Goal: Check status: Check status

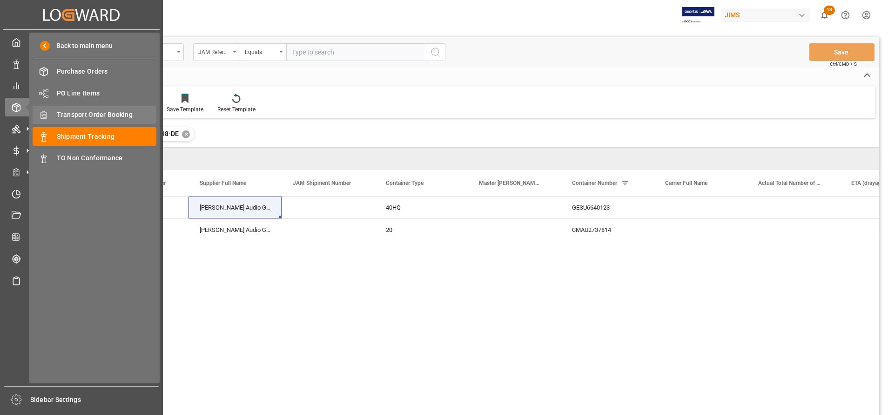
click at [91, 116] on span "Transport Order Booking" at bounding box center [107, 115] width 100 height 10
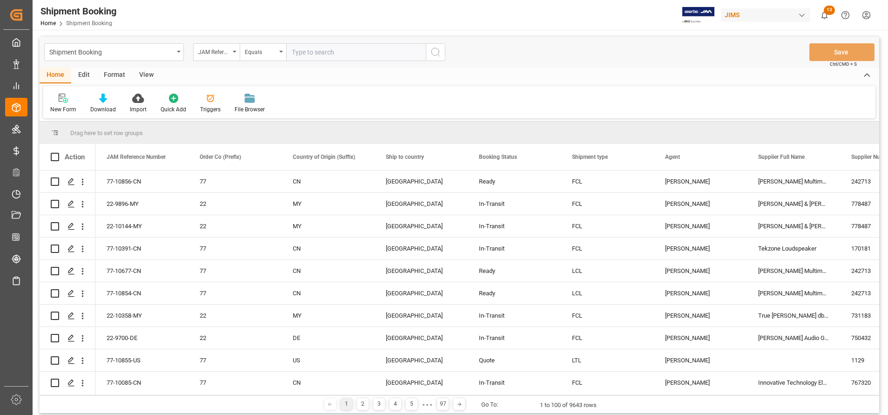
click at [362, 50] on input "text" at bounding box center [356, 52] width 140 height 18
type input "22-4852-ID"
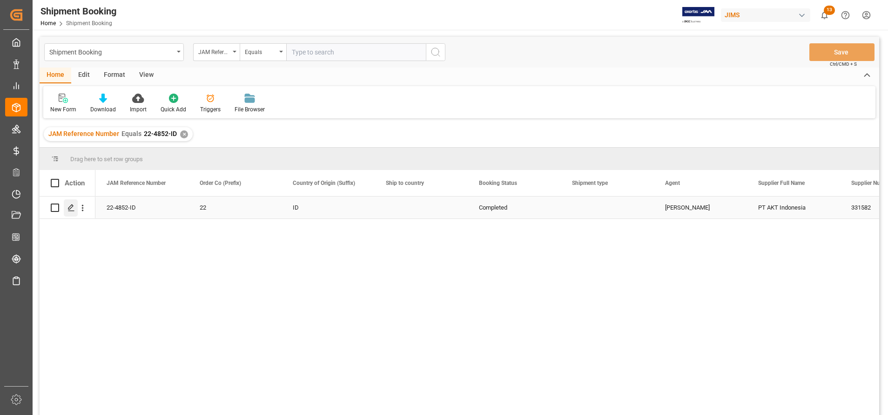
click at [67, 206] on icon "Press SPACE to select this row." at bounding box center [70, 207] width 7 height 7
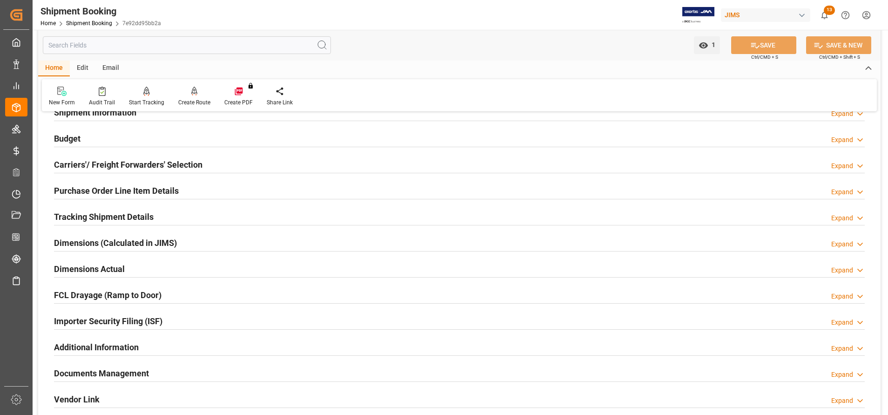
scroll to position [209, 0]
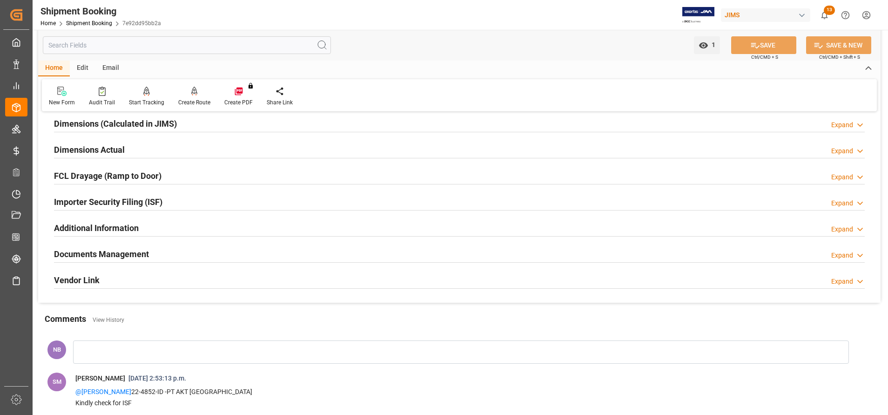
click at [145, 253] on h2 "Documents Management" at bounding box center [101, 254] width 95 height 13
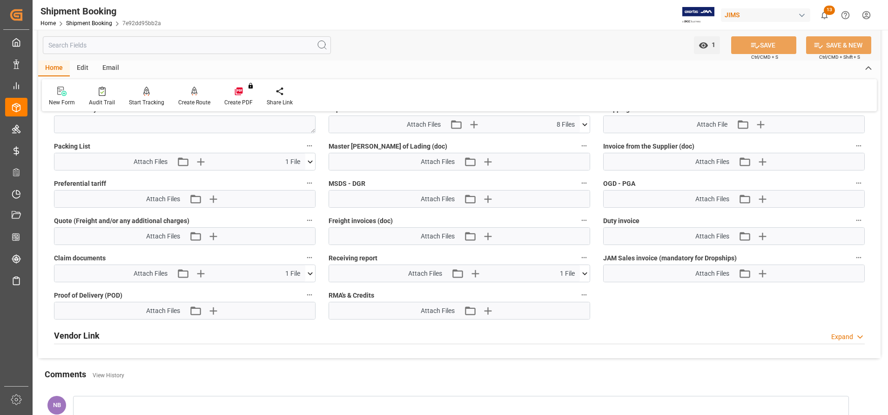
scroll to position [489, 0]
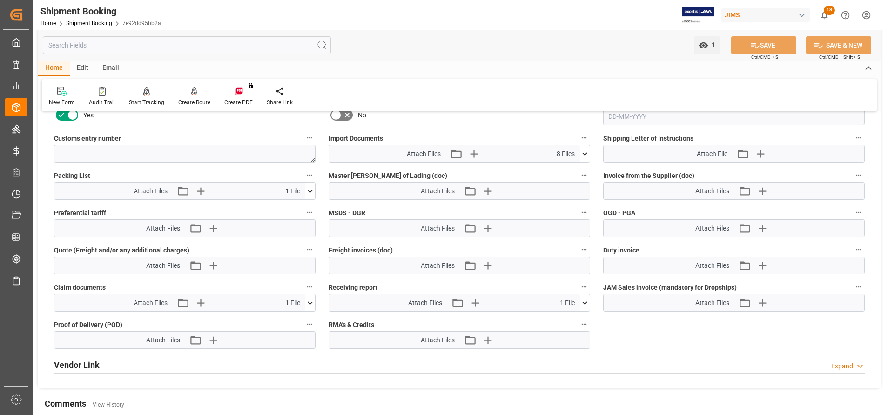
click at [309, 299] on icon at bounding box center [310, 303] width 10 height 10
click at [287, 323] on icon at bounding box center [285, 319] width 7 height 7
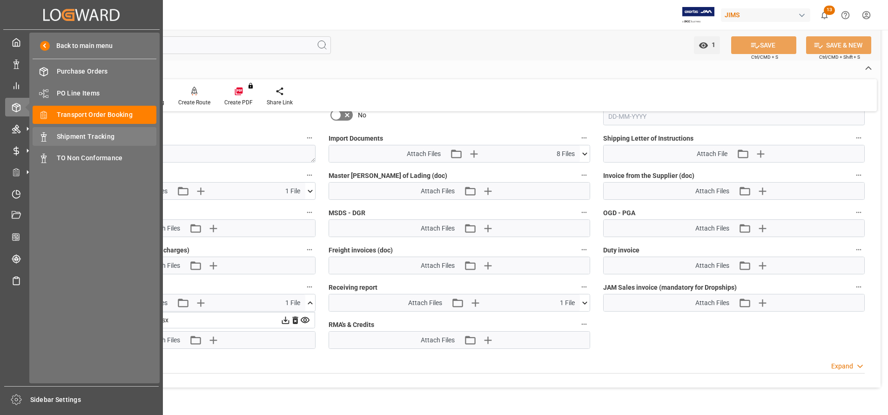
click at [99, 137] on span "Shipment Tracking" at bounding box center [107, 137] width 100 height 10
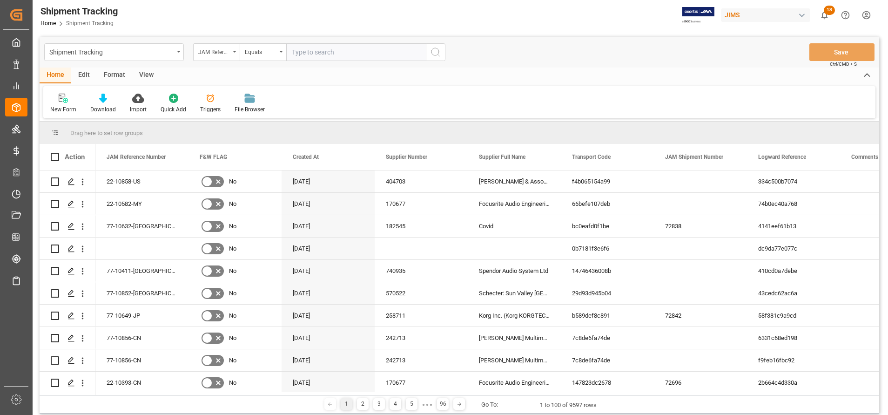
click at [402, 54] on input "text" at bounding box center [356, 52] width 140 height 18
type input "22-9328-CN"
click at [435, 52] on icon "search button" at bounding box center [435, 52] width 11 height 11
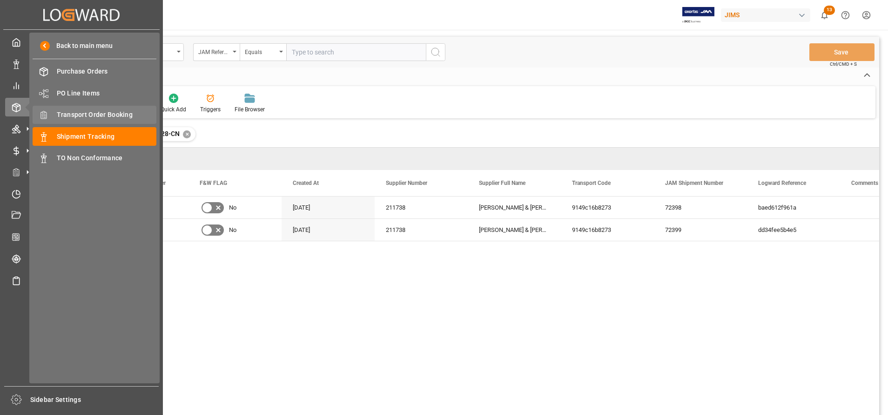
click at [67, 112] on span "Transport Order Booking" at bounding box center [107, 115] width 100 height 10
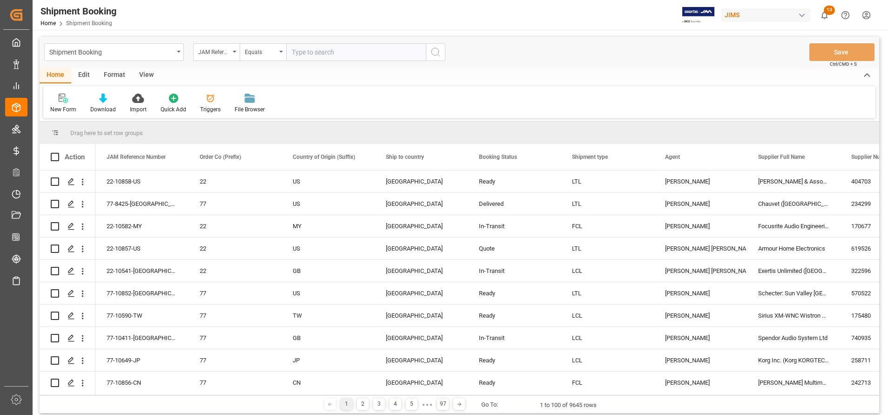
click at [388, 58] on input "text" at bounding box center [356, 52] width 140 height 18
paste input "22-9328-CN"
type input "22-9328-CN"
click at [429, 56] on button "search button" at bounding box center [436, 52] width 20 height 18
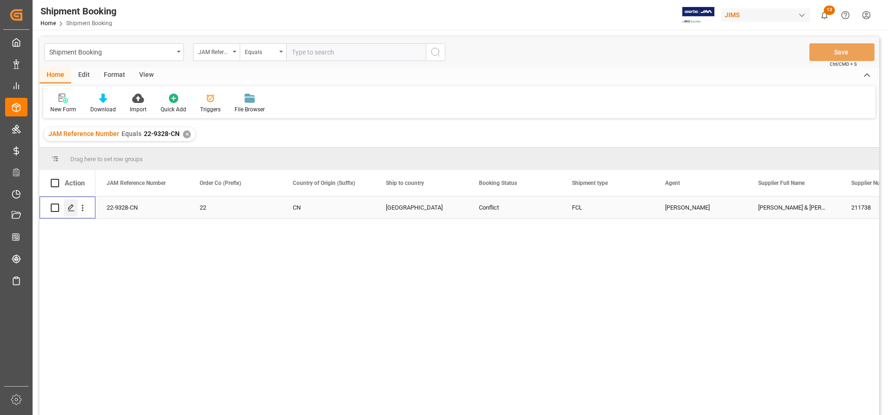
click at [72, 207] on polygon "Press SPACE to select this row." at bounding box center [70, 207] width 5 height 5
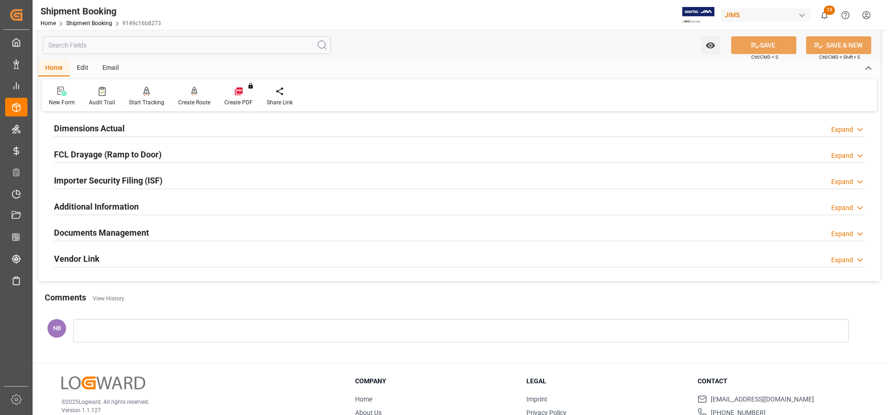
scroll to position [209, 0]
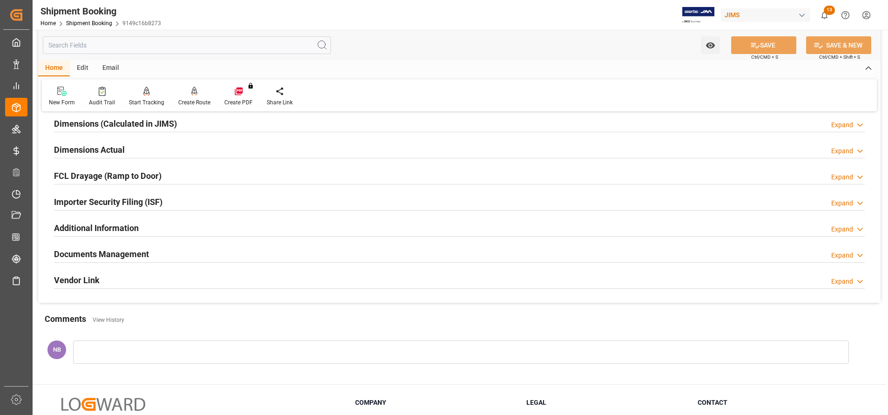
click at [130, 255] on h2 "Documents Management" at bounding box center [101, 254] width 95 height 13
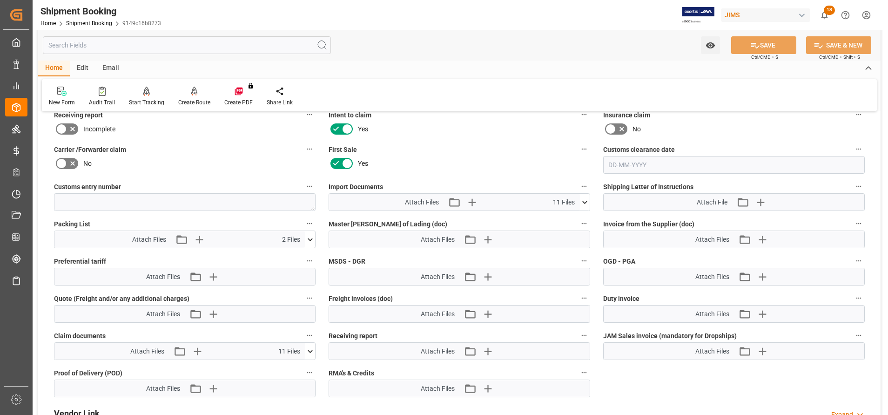
scroll to position [419, 0]
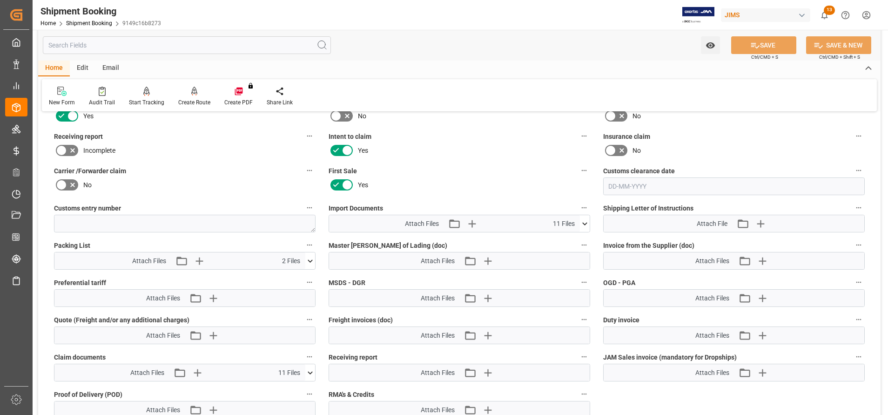
click at [587, 219] on icon at bounding box center [585, 224] width 10 height 10
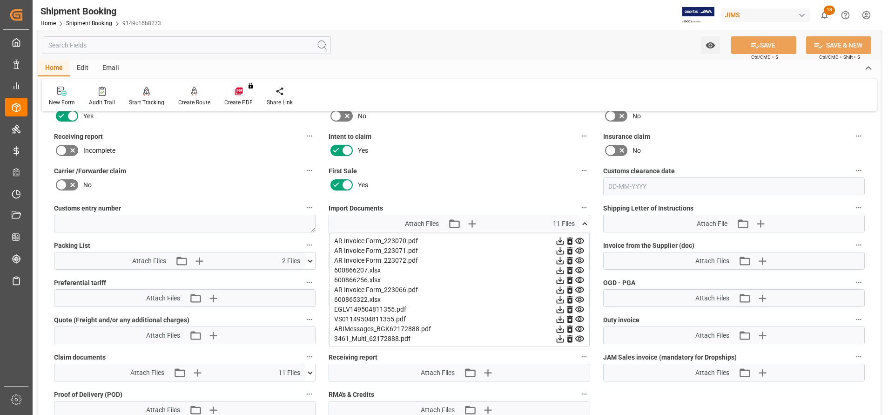
click at [560, 238] on icon at bounding box center [559, 240] width 7 height 7
click at [564, 251] on icon at bounding box center [559, 250] width 7 height 7
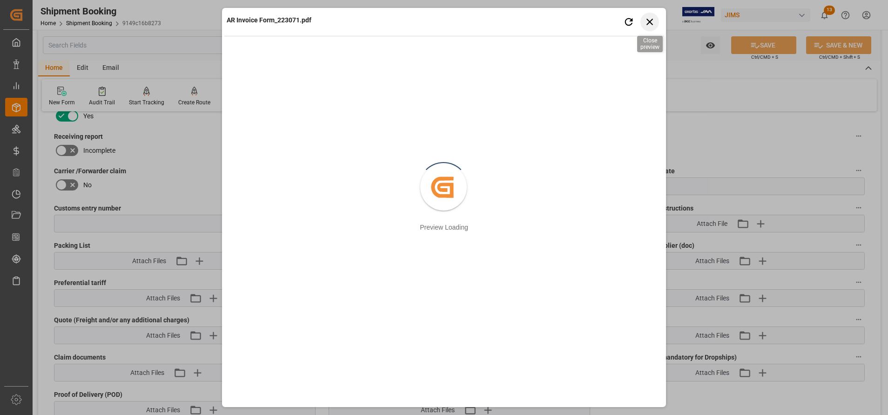
click at [646, 20] on icon "button" at bounding box center [650, 22] width 12 height 12
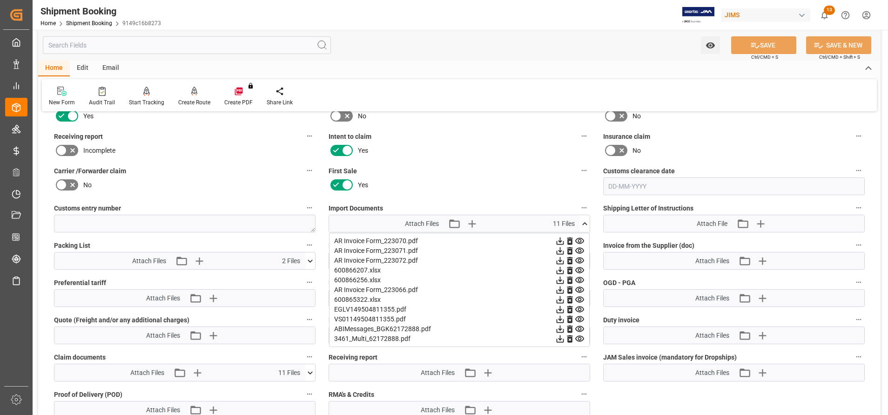
click at [565, 261] on icon at bounding box center [560, 260] width 10 height 10
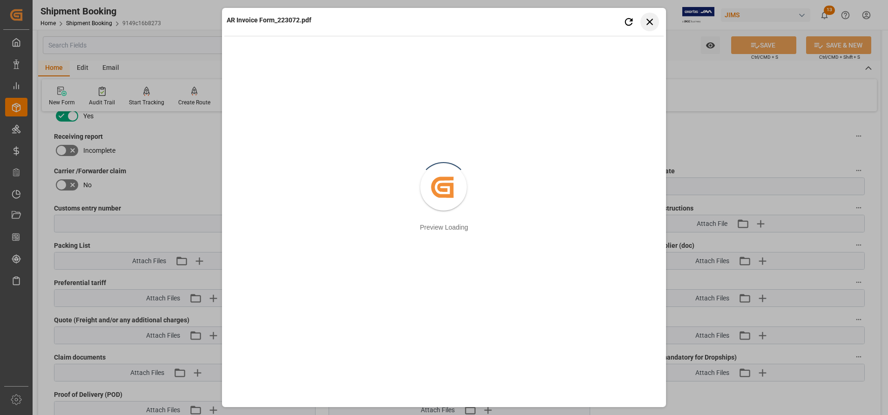
click at [652, 29] on button "Close preview" at bounding box center [649, 22] width 19 height 19
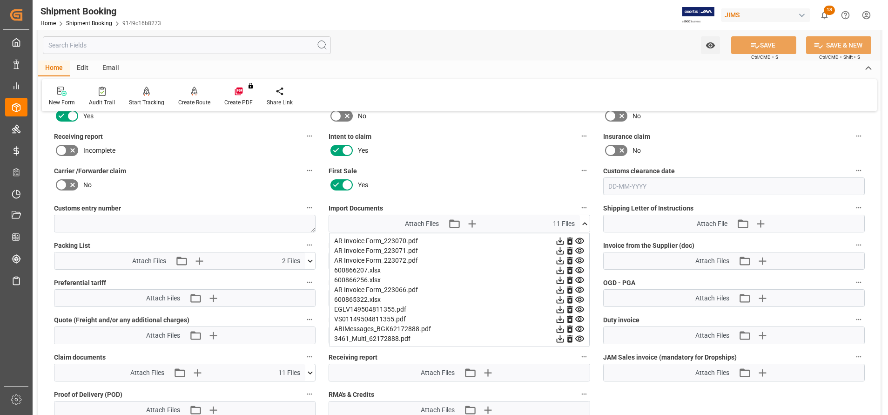
click at [565, 286] on icon at bounding box center [560, 290] width 10 height 10
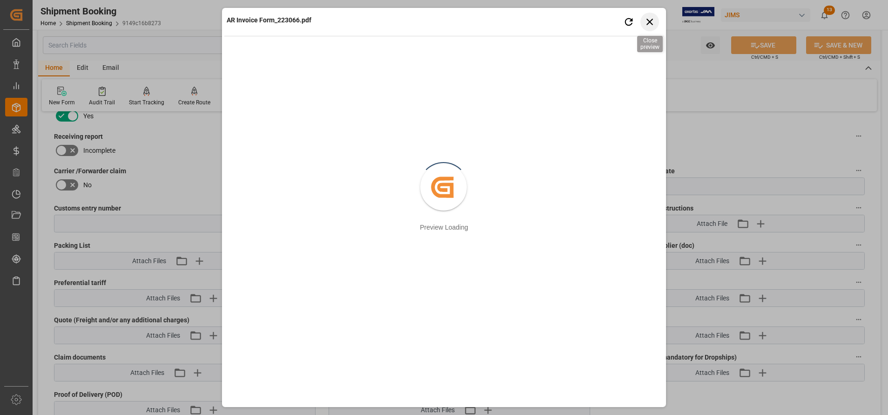
click at [651, 26] on icon "button" at bounding box center [650, 22] width 12 height 12
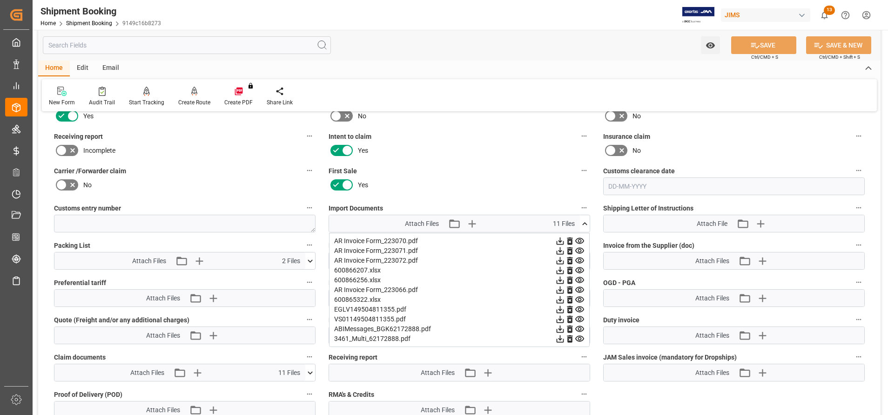
click at [565, 239] on icon at bounding box center [560, 241] width 10 height 10
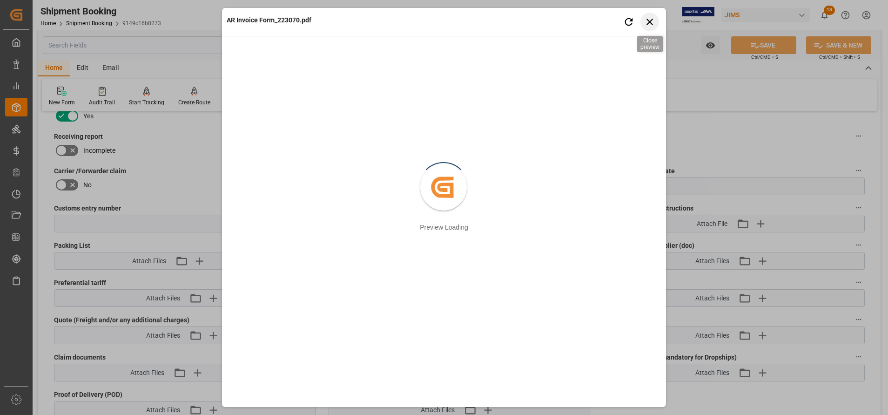
click at [652, 26] on icon "button" at bounding box center [650, 22] width 12 height 12
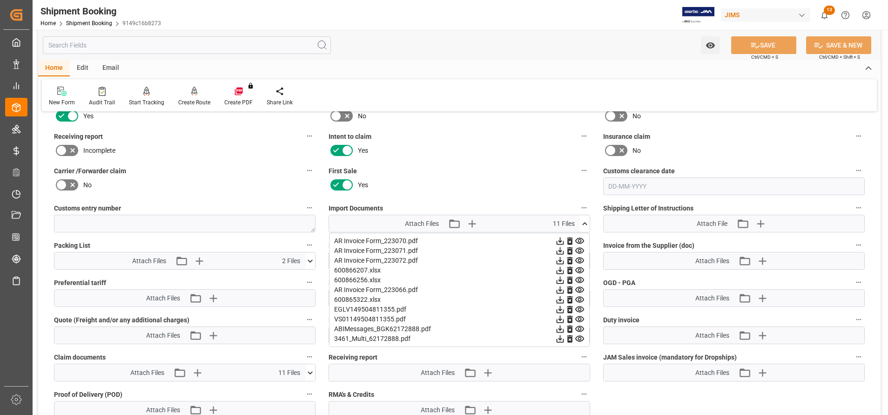
click at [565, 249] on icon at bounding box center [560, 251] width 10 height 10
